Goal: Transaction & Acquisition: Purchase product/service

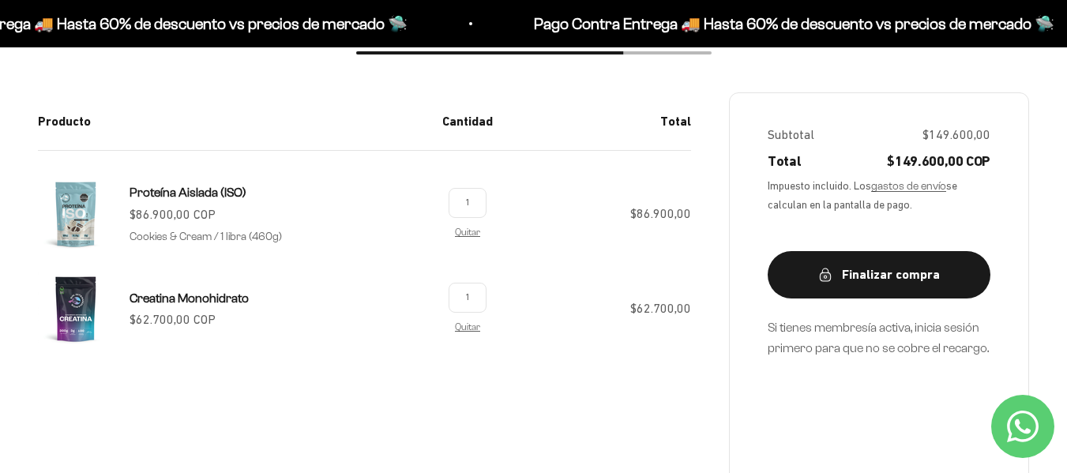
scroll to position [265, 0]
click at [187, 191] on span "Proteína Aislada (ISO)" at bounding box center [188, 191] width 117 height 13
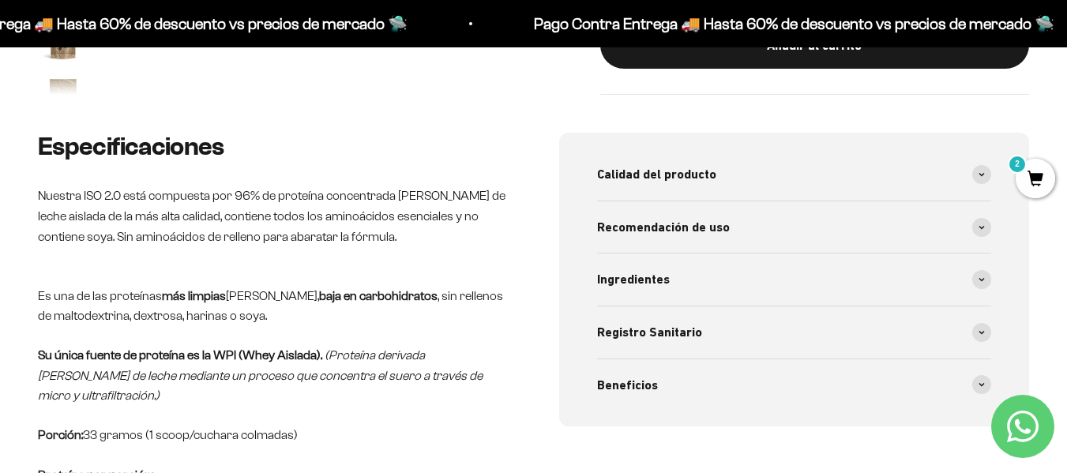
scroll to position [583, 0]
click at [611, 156] on div "Calidad del producto" at bounding box center [794, 174] width 395 height 52
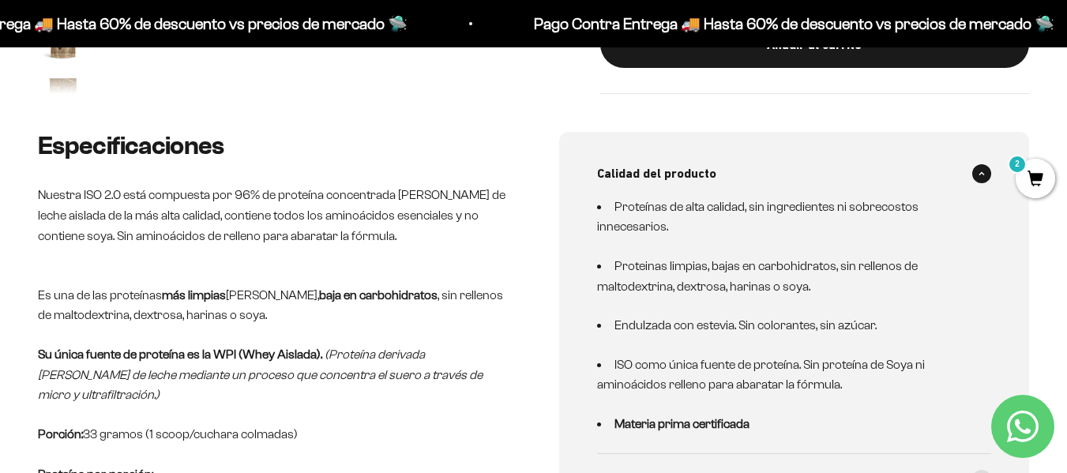
click at [611, 156] on div "Calidad del producto" at bounding box center [794, 174] width 395 height 52
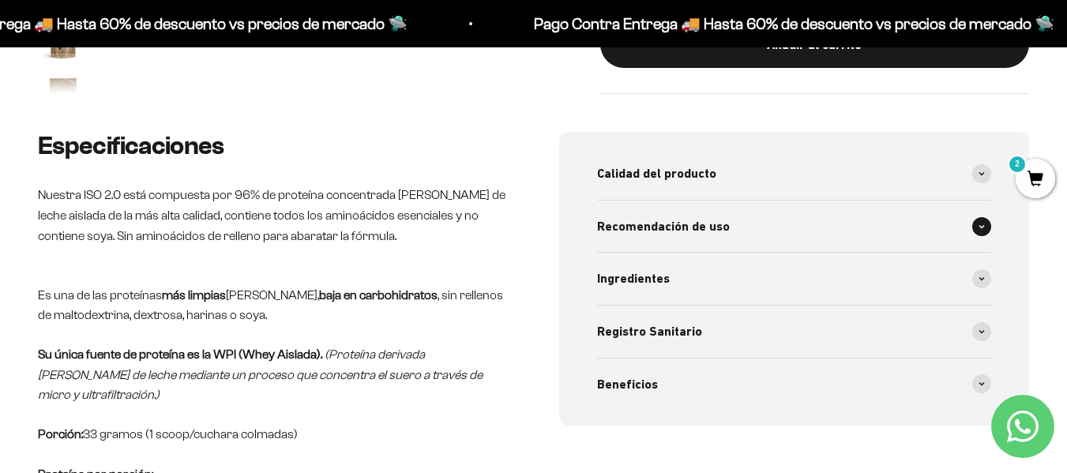
click at [642, 215] on div "Recomendación de uso" at bounding box center [794, 227] width 395 height 52
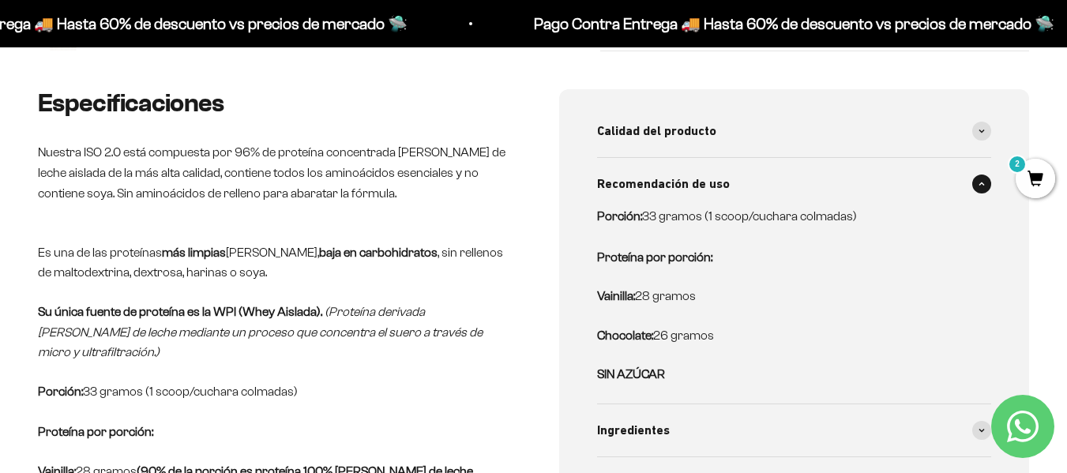
scroll to position [626, 0]
click at [646, 184] on span "Recomendación de uso" at bounding box center [663, 183] width 133 height 21
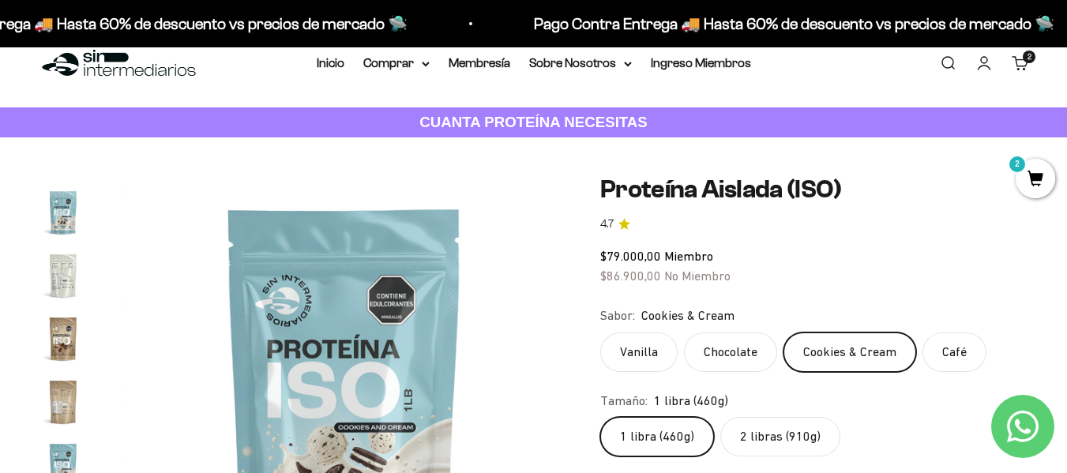
scroll to position [0, 0]
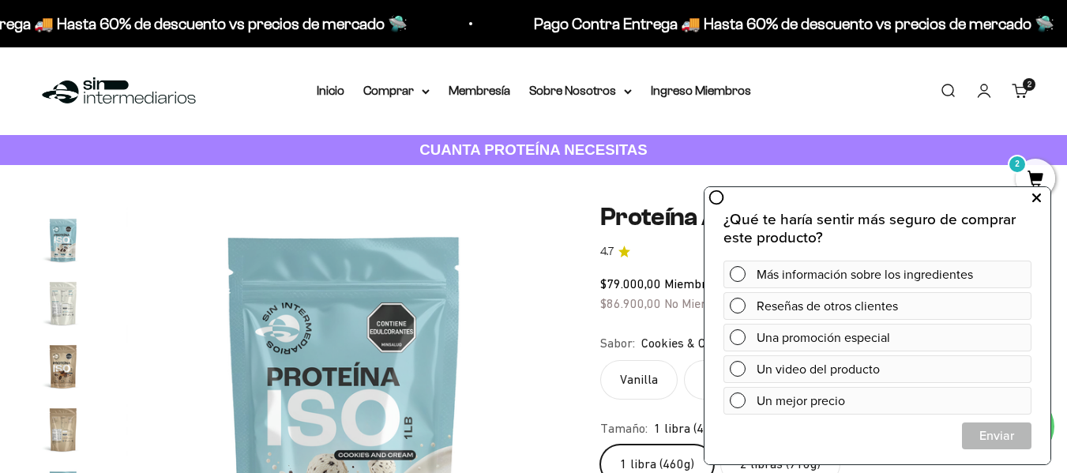
click at [1030, 198] on button at bounding box center [1036, 198] width 28 height 25
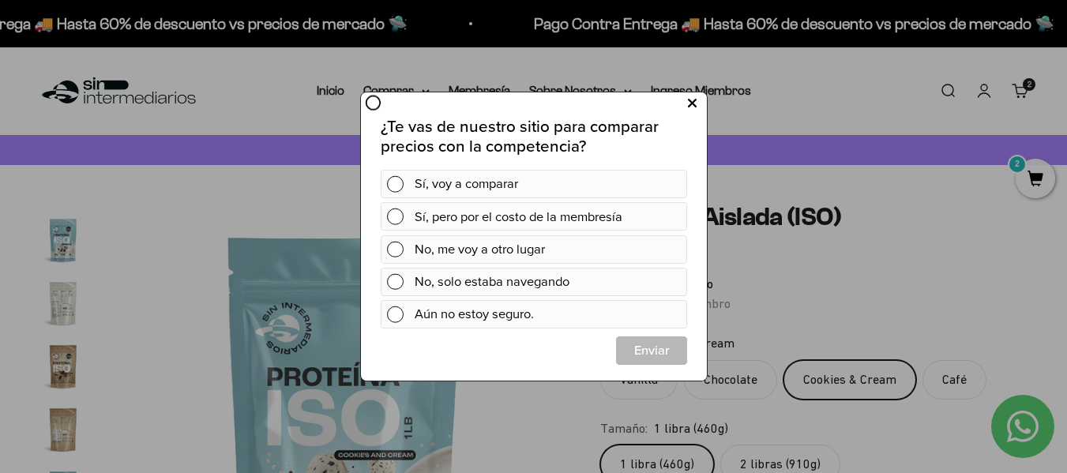
click at [685, 111] on button at bounding box center [691, 104] width 29 height 26
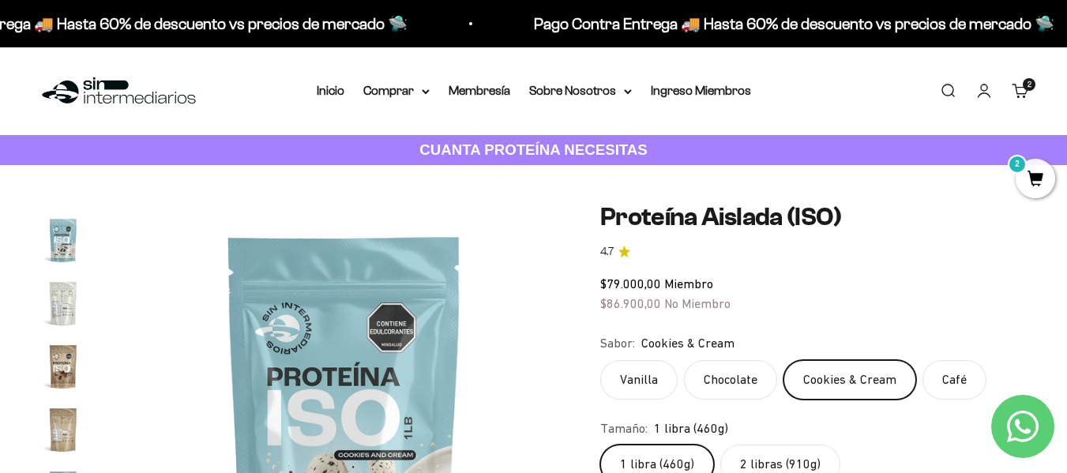
click at [619, 254] on icon "4.7 de 5.0 estrellas" at bounding box center [625, 252] width 12 height 12
